Goal: Download file/media

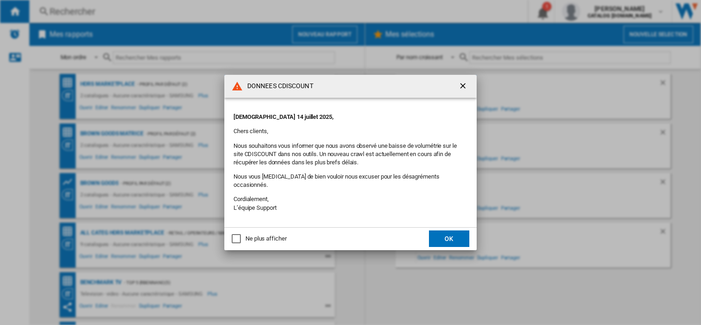
click at [443, 241] on button "OK" at bounding box center [449, 238] width 40 height 17
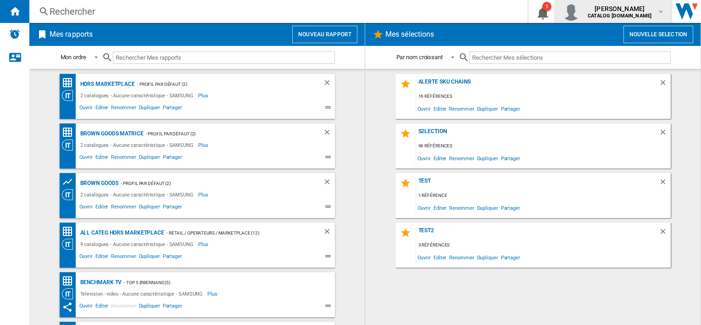
click at [658, 9] on md-icon "button" at bounding box center [660, 11] width 7 height 7
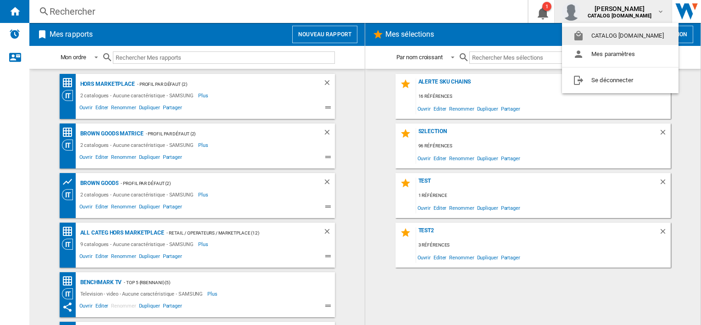
click at [531, 39] on md-backdrop at bounding box center [350, 162] width 701 height 325
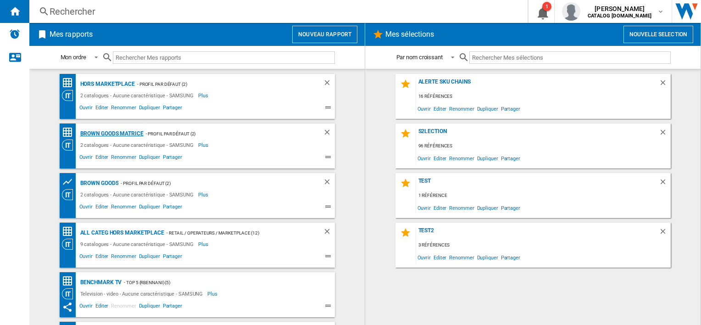
click at [107, 131] on div "Brown Goods Matrice" at bounding box center [111, 133] width 66 height 11
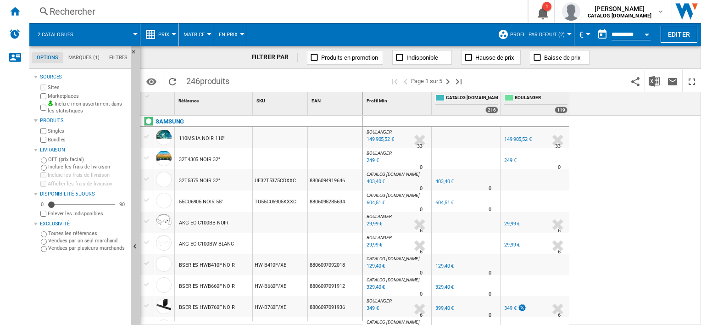
click at [563, 35] on span "Profil par défaut (2)" at bounding box center [538, 35] width 55 height 6
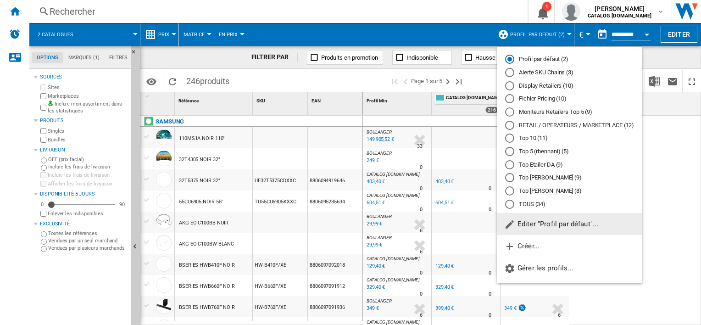
click at [510, 151] on div "Top 5 (rbennani) (5)" at bounding box center [509, 151] width 9 height 9
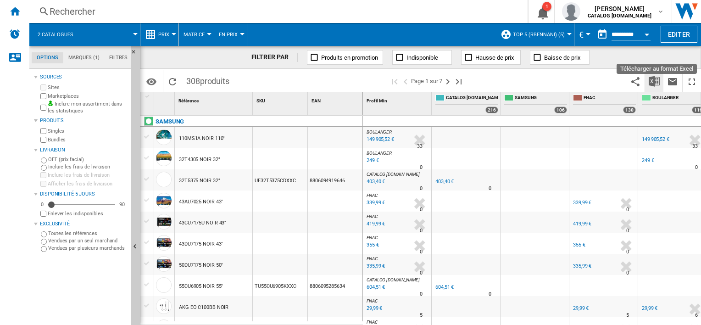
click at [652, 79] on img "Télécharger au format Excel" at bounding box center [654, 81] width 11 height 11
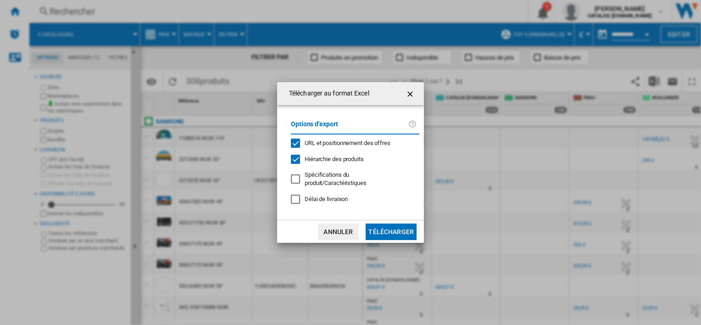
click at [400, 227] on button "Télécharger" at bounding box center [391, 232] width 51 height 17
